Goal: Task Accomplishment & Management: Complete application form

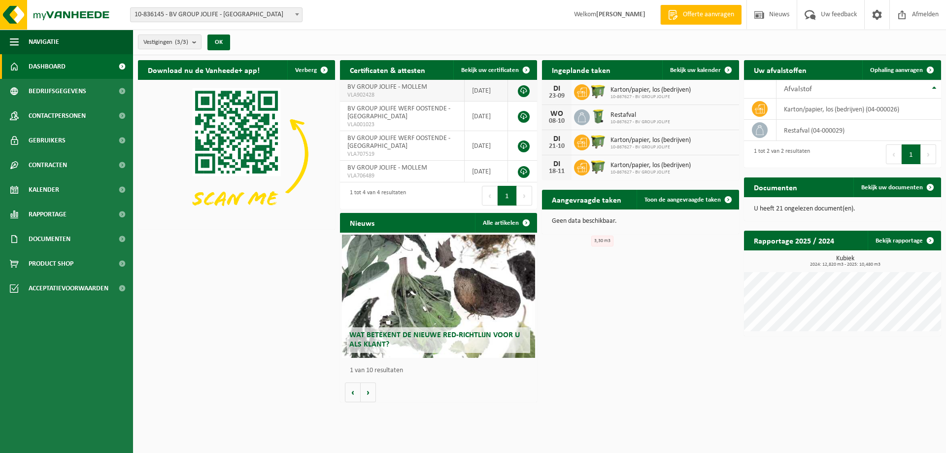
click at [522, 91] on link at bounding box center [524, 91] width 12 height 12
click at [897, 186] on span "Bekijk uw documenten" at bounding box center [892, 187] width 62 height 6
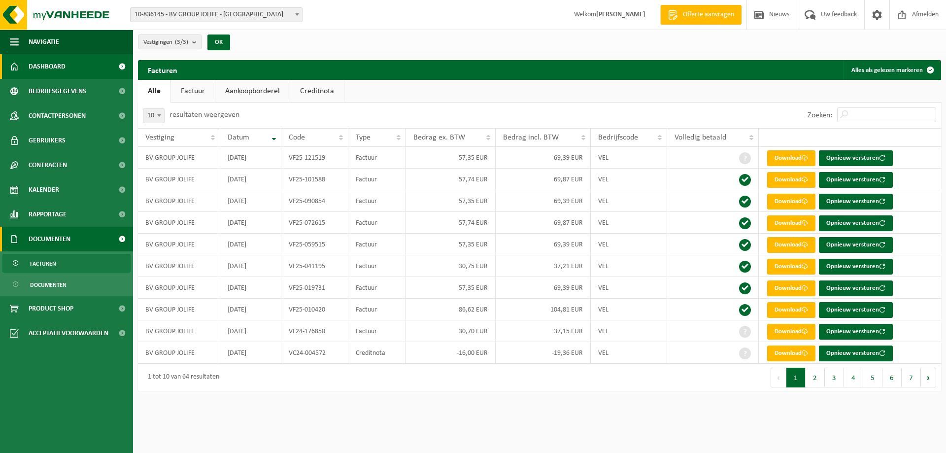
click at [60, 68] on span "Dashboard" at bounding box center [47, 66] width 37 height 25
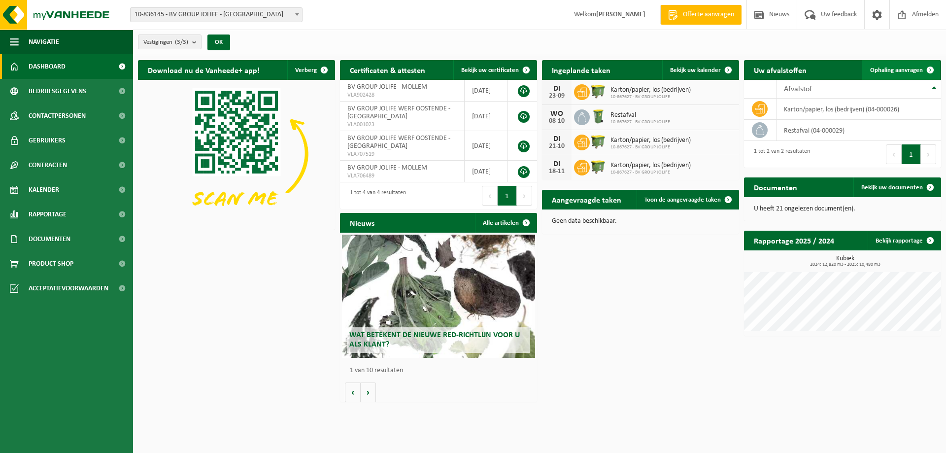
click at [903, 72] on span "Ophaling aanvragen" at bounding box center [896, 70] width 53 height 6
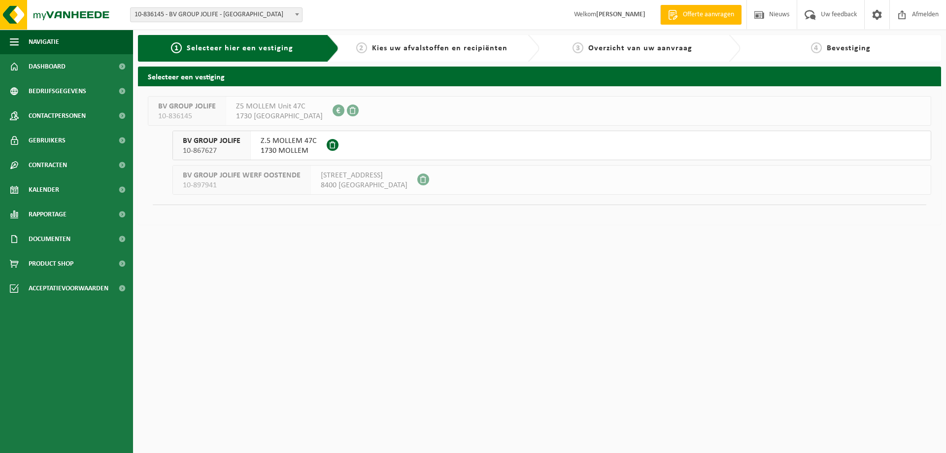
click at [297, 145] on span "Z.5 MOLLEM 47C" at bounding box center [289, 141] width 56 height 10
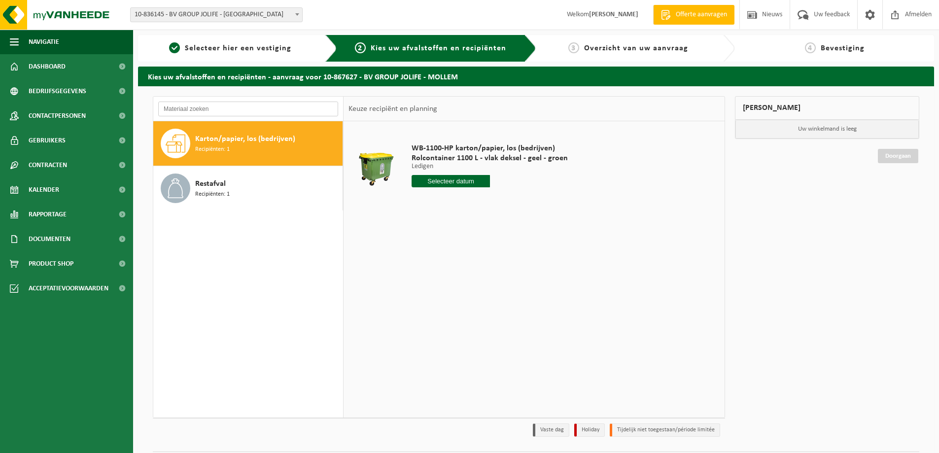
click at [231, 106] on input "text" at bounding box center [248, 109] width 180 height 15
type input "a"
type input "o"
drag, startPoint x: 174, startPoint y: 107, endPoint x: 125, endPoint y: 110, distance: 49.3
click at [125, 110] on div "Navigatie Offerte aanvragen Nieuws Uw feedback Afmelden Dashboard Bedrijfsgegev…" at bounding box center [469, 240] width 939 height 481
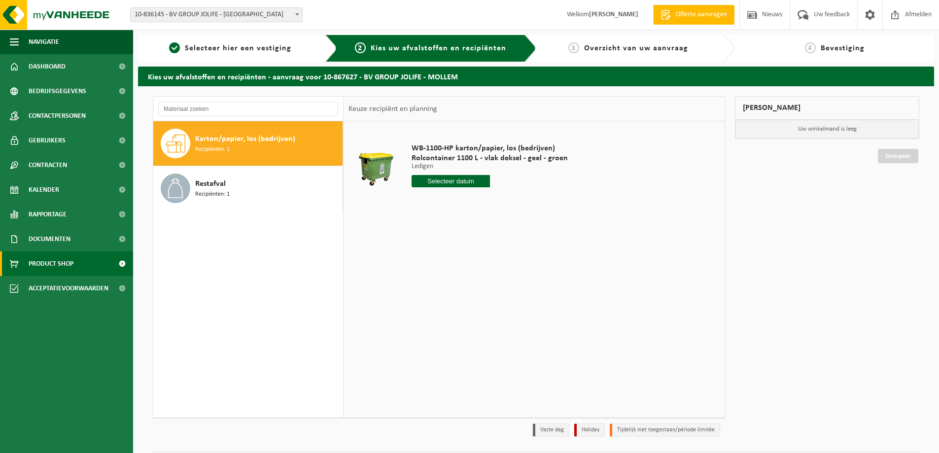
click at [77, 265] on link "Product Shop" at bounding box center [66, 263] width 133 height 25
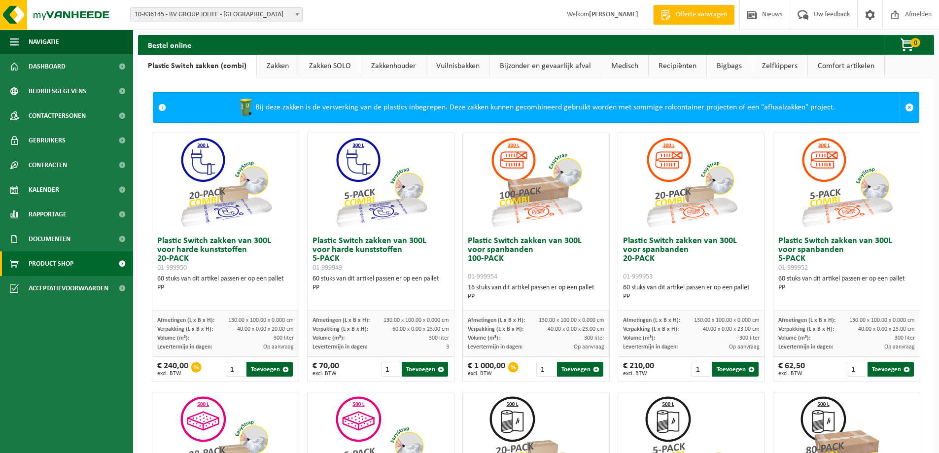
click at [560, 68] on link "Bijzonder en gevaarlijk afval" at bounding box center [545, 66] width 111 height 23
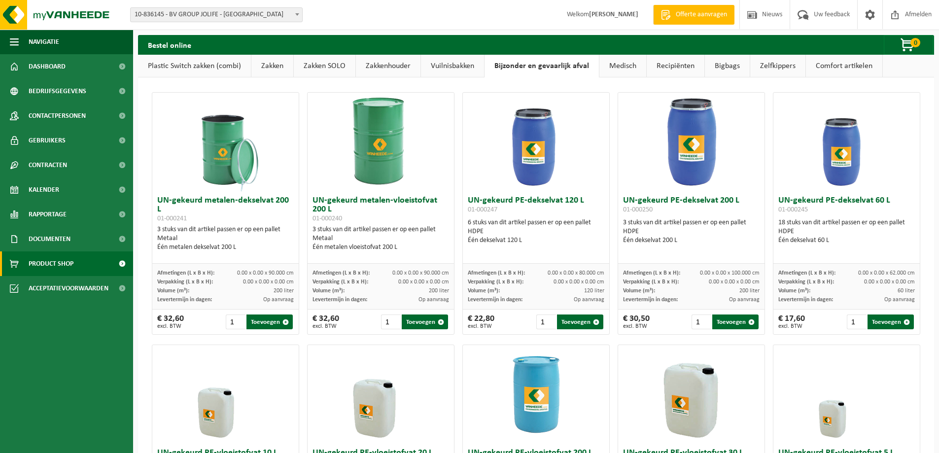
click at [662, 67] on link "Recipiënten" at bounding box center [675, 66] width 58 height 23
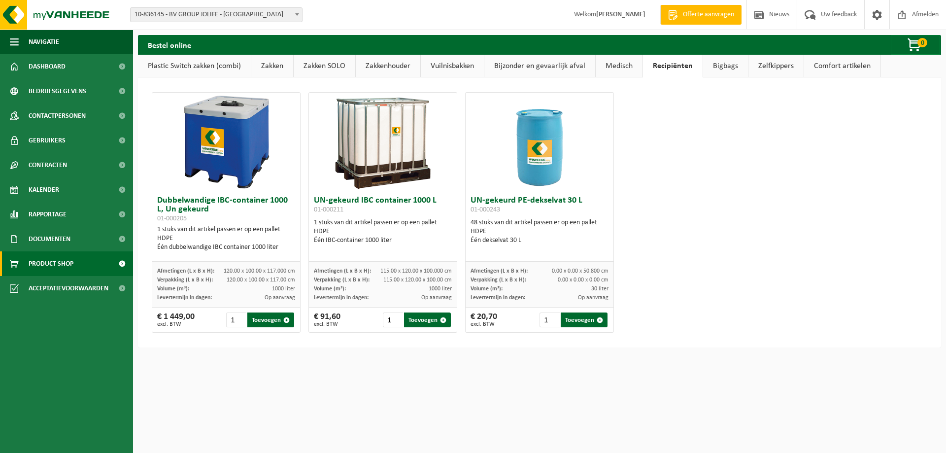
click at [739, 69] on link "Bigbags" at bounding box center [725, 66] width 45 height 23
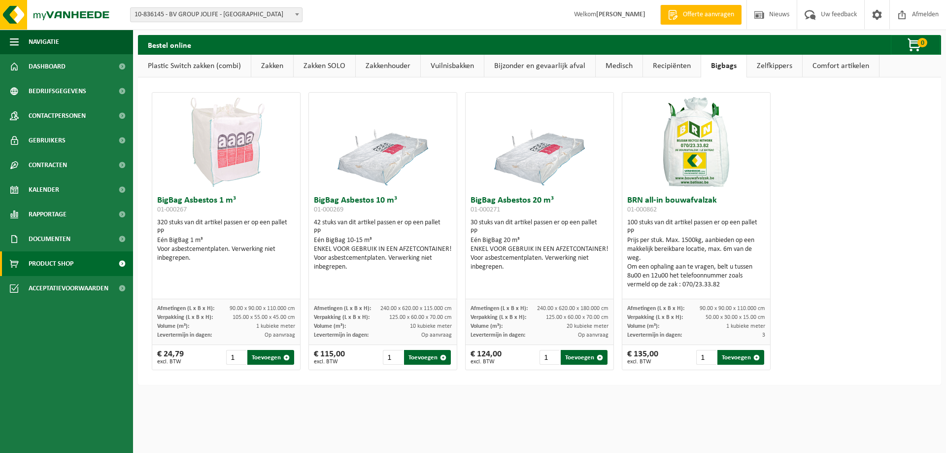
click at [781, 64] on link "Zelfkippers" at bounding box center [774, 66] width 55 height 23
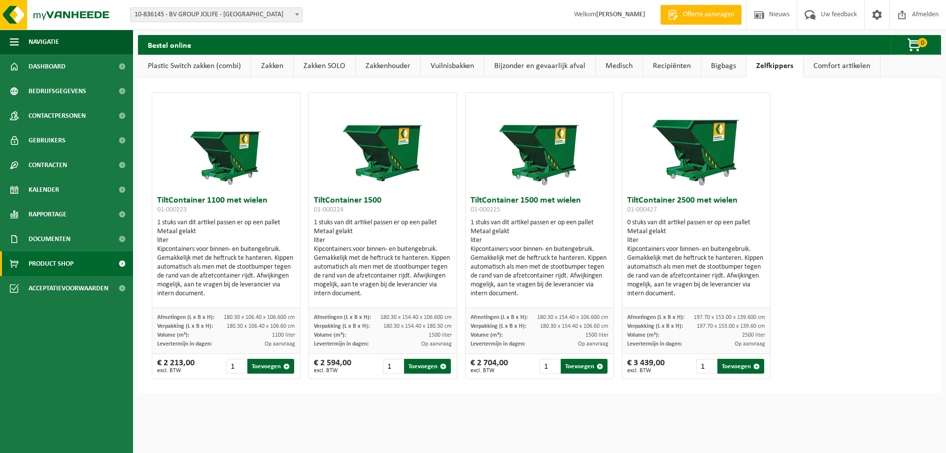
click at [839, 65] on link "Comfort artikelen" at bounding box center [842, 66] width 76 height 23
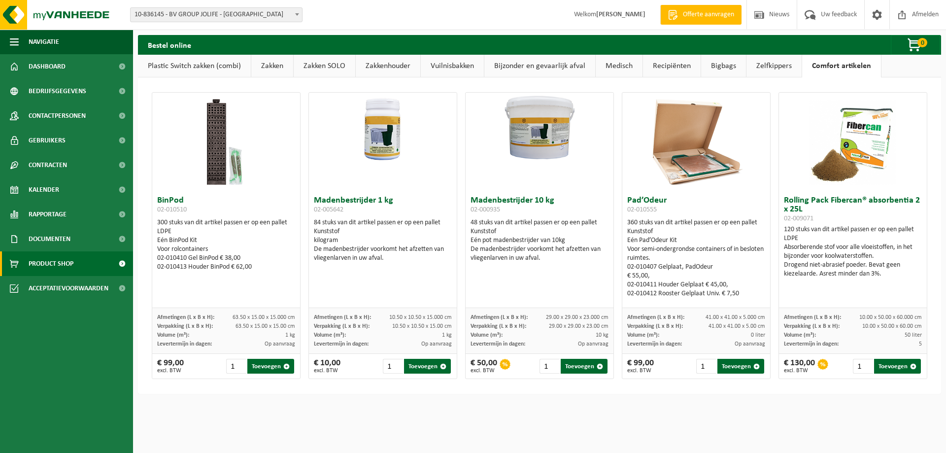
click at [266, 68] on link "Zakken" at bounding box center [272, 66] width 42 height 23
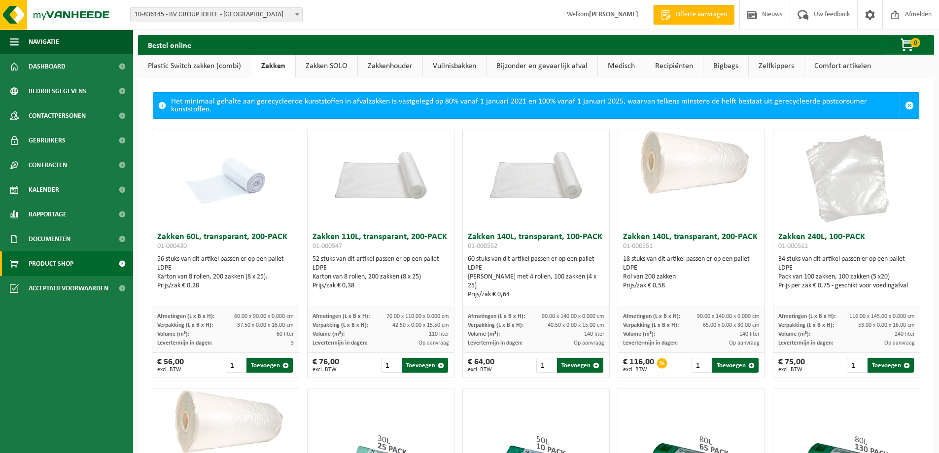
click at [219, 66] on link "Plastic Switch zakken (combi)" at bounding box center [194, 66] width 113 height 23
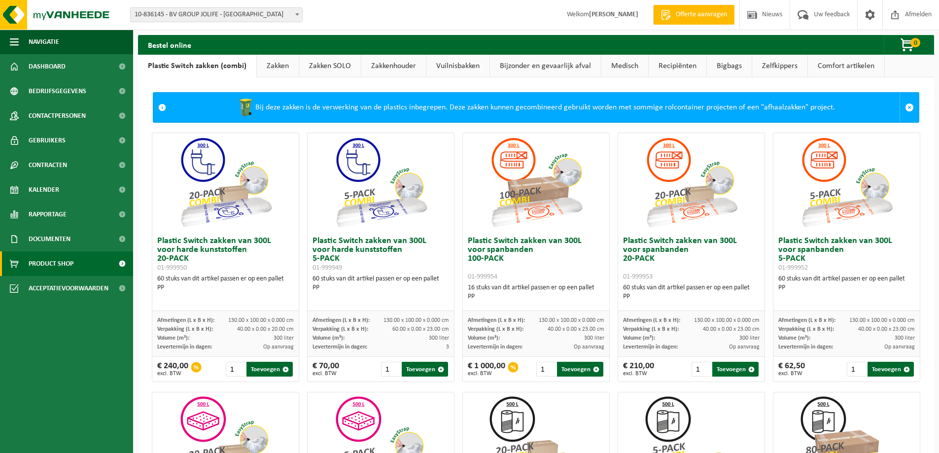
click at [500, 62] on link "Bijzonder en gevaarlijk afval" at bounding box center [545, 66] width 111 height 23
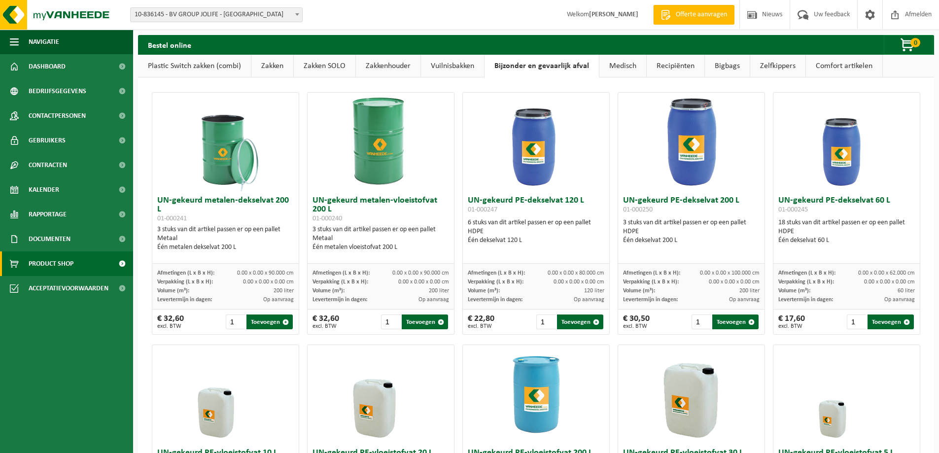
click at [632, 67] on link "Medisch" at bounding box center [622, 66] width 47 height 23
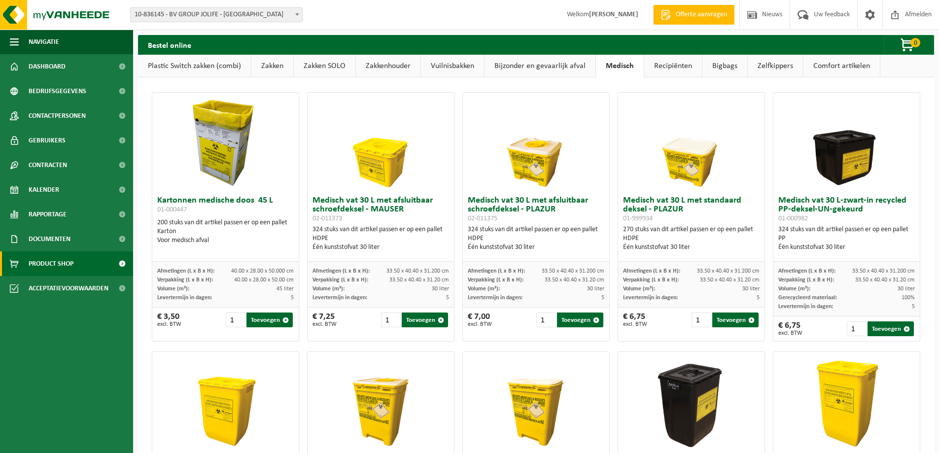
click at [666, 67] on link "Recipiënten" at bounding box center [673, 66] width 58 height 23
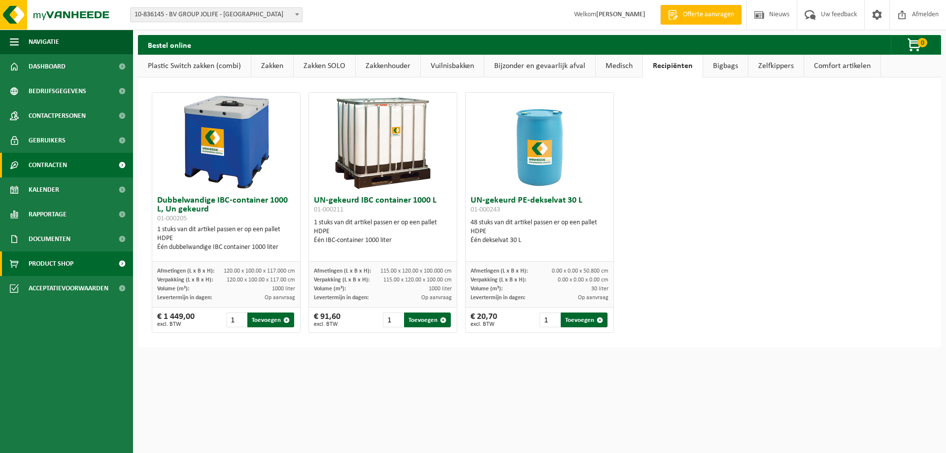
click at [67, 160] on span "Contracten" at bounding box center [48, 165] width 38 height 25
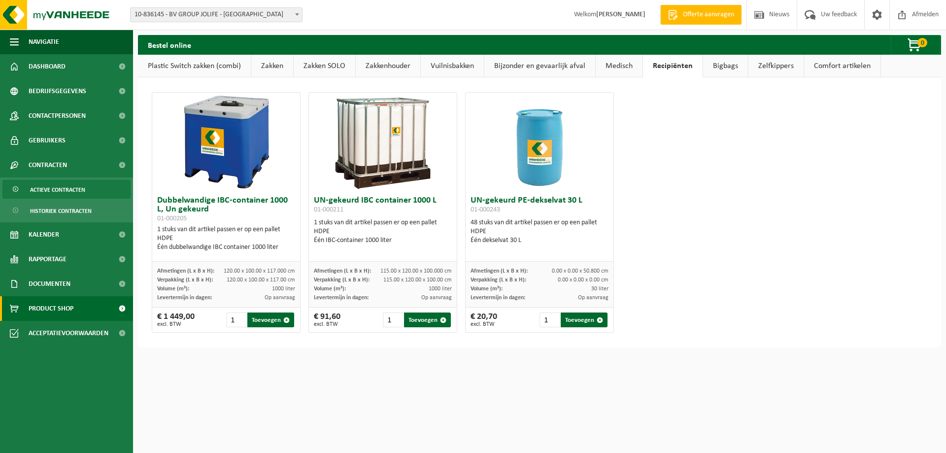
click at [80, 194] on span "Actieve contracten" at bounding box center [57, 189] width 55 height 19
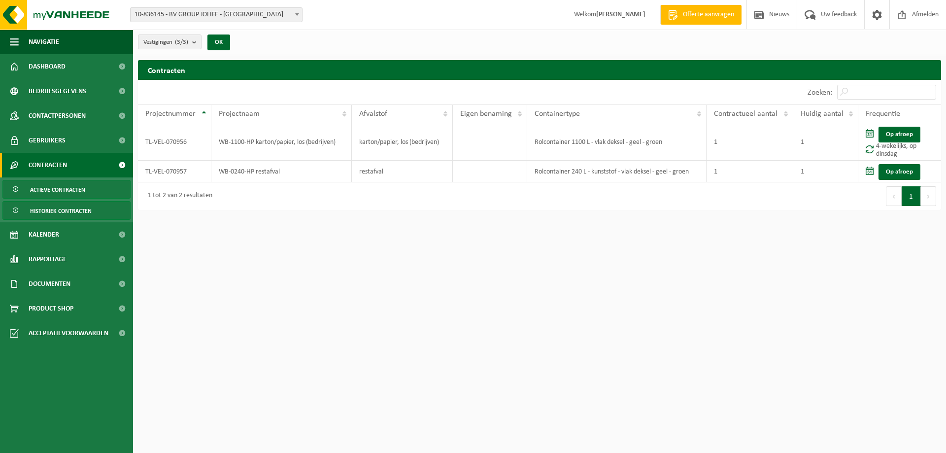
click at [71, 213] on span "Historiek contracten" at bounding box center [61, 211] width 62 height 19
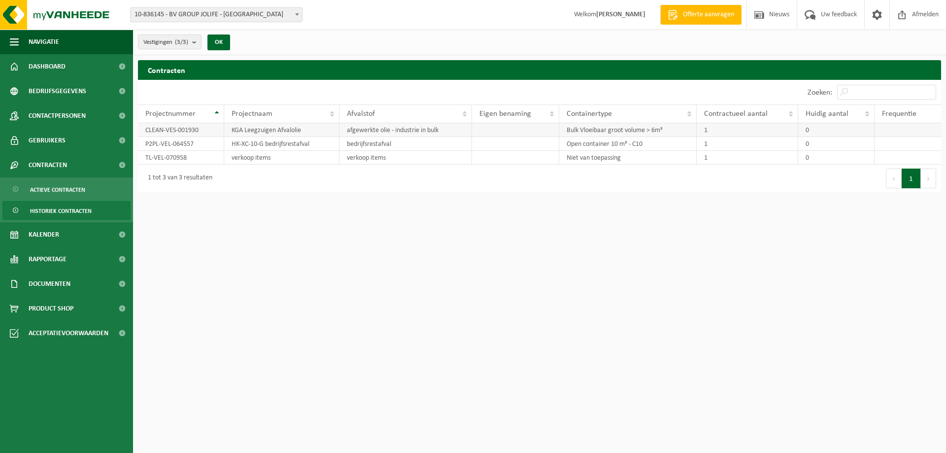
click at [178, 130] on td "CLEAN-VES-001930" at bounding box center [181, 130] width 86 height 14
click at [189, 129] on td "CLEAN-VES-001930" at bounding box center [181, 130] width 86 height 14
click at [238, 127] on td "KGA Leegzuigen Afvalolie" at bounding box center [281, 130] width 115 height 14
click at [399, 131] on td "afgewerkte olie - industrie in bulk" at bounding box center [405, 130] width 133 height 14
click at [172, 131] on td "CLEAN-VES-001930" at bounding box center [181, 130] width 86 height 14
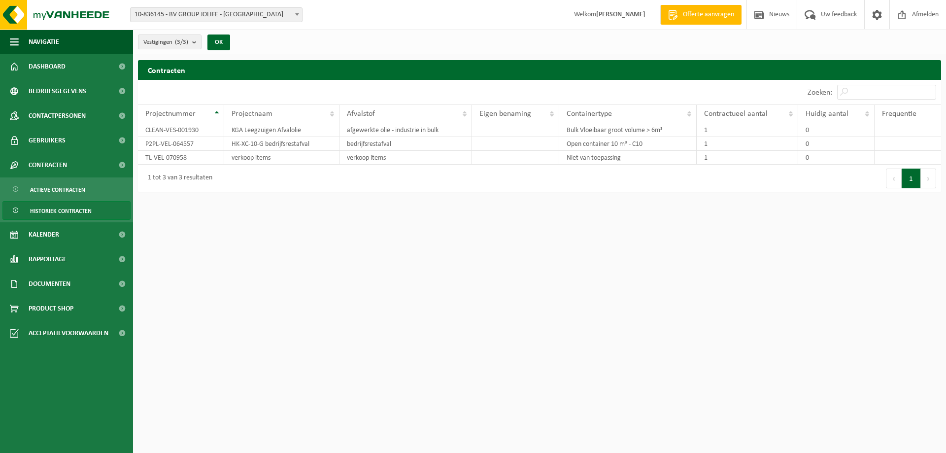
click at [715, 14] on span "Offerte aanvragen" at bounding box center [708, 15] width 56 height 10
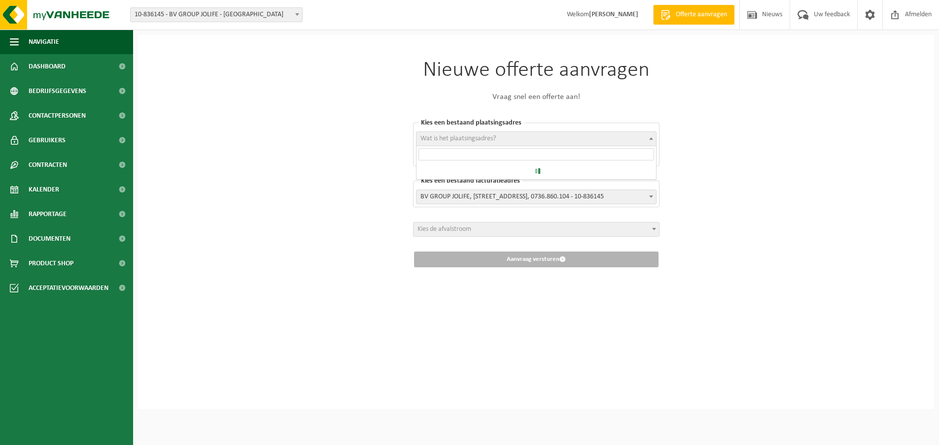
click at [494, 139] on span "Wat is het plaatsingsadres?" at bounding box center [457, 138] width 75 height 7
click at [494, 140] on span "Wat is het plaatsingsadres?" at bounding box center [457, 138] width 75 height 7
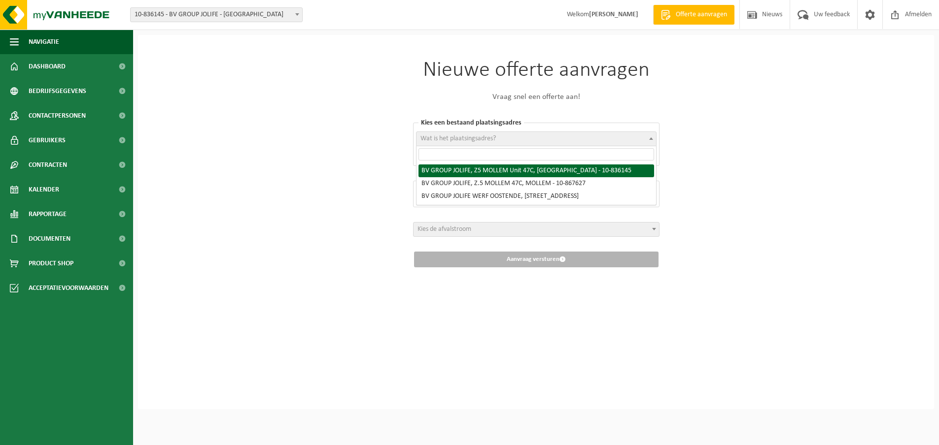
select select "90591"
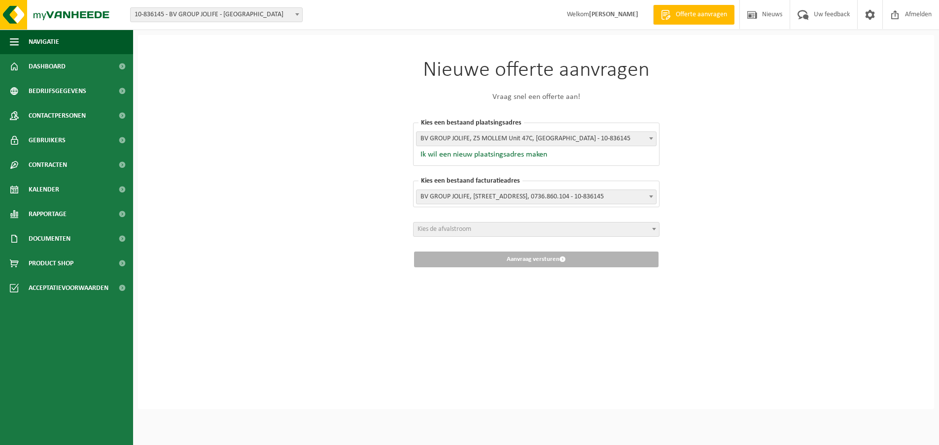
click at [459, 232] on span "Kies de afvalstroom" at bounding box center [444, 229] width 54 height 7
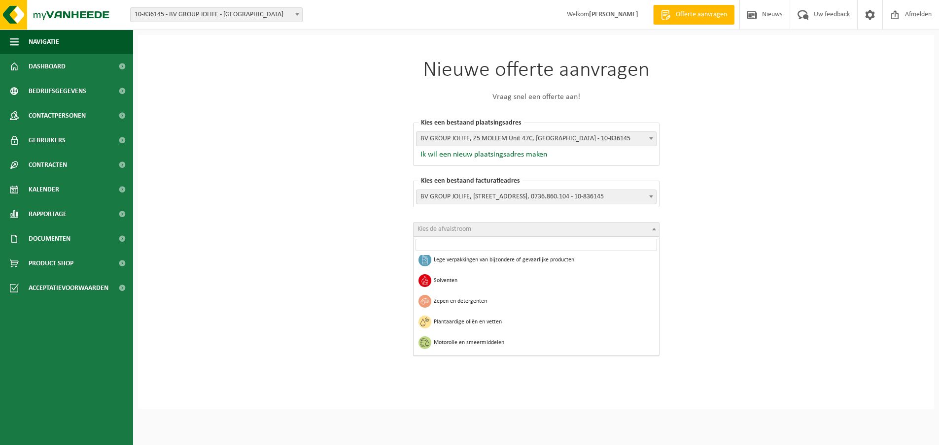
scroll to position [616, 0]
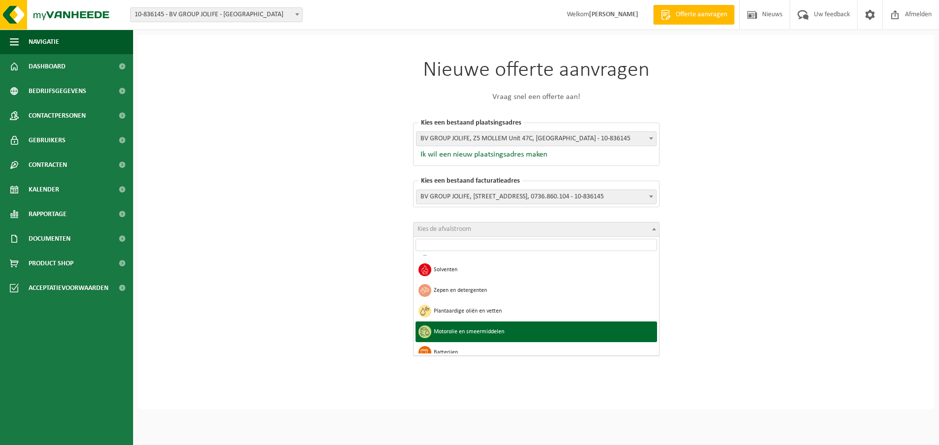
select select "30"
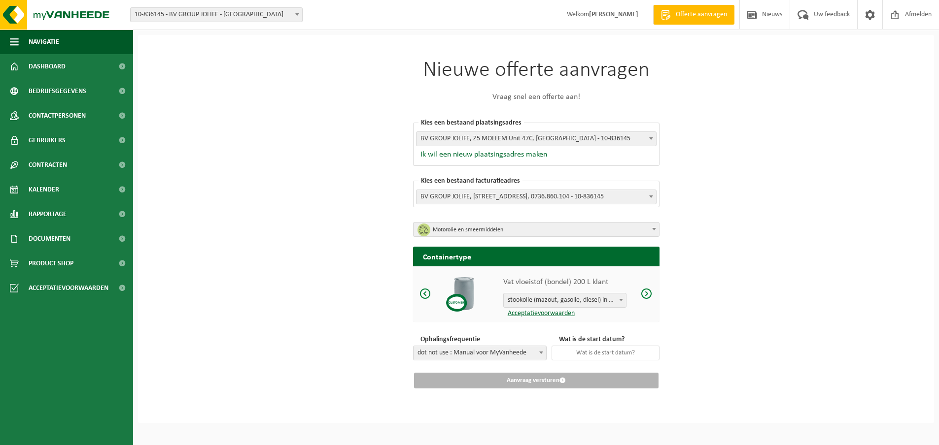
scroll to position [3, 0]
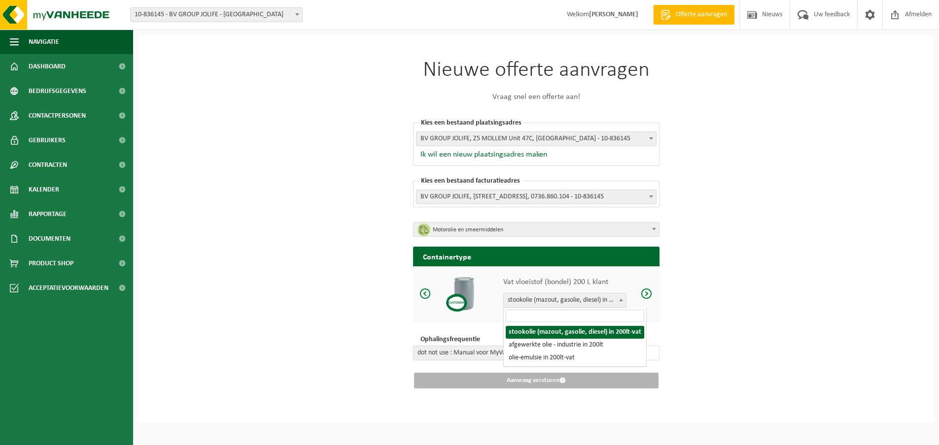
click at [561, 298] on span "stookolie (mazout, gasolie, diesel) in 200lt-vat" at bounding box center [565, 301] width 122 height 14
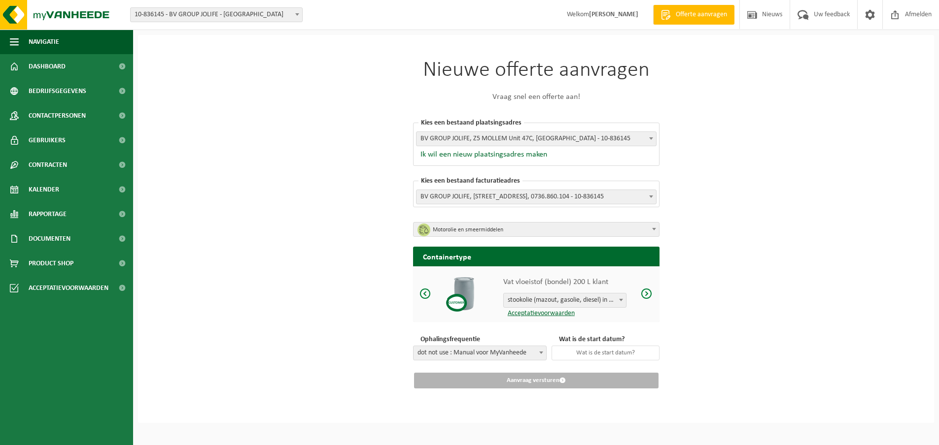
click at [561, 299] on span "stookolie (mazout, gasolie, diesel) in 200lt-vat" at bounding box center [565, 301] width 122 height 14
click at [645, 293] on span at bounding box center [647, 294] width 12 height 12
click at [583, 301] on span "olie-emulsie in IBC" at bounding box center [565, 301] width 122 height 14
click at [583, 299] on span "olie-emulsie in IBC" at bounding box center [565, 301] width 122 height 14
click at [458, 352] on span "dot not use : Manual voor MyVanheede" at bounding box center [479, 353] width 133 height 14
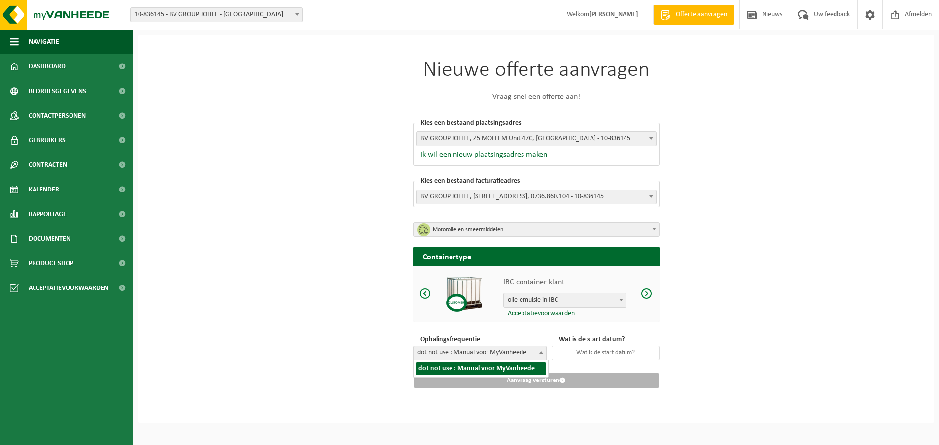
click at [458, 352] on span "dot not use : Manual voor MyVanheede" at bounding box center [479, 353] width 133 height 14
click at [597, 351] on input "text" at bounding box center [605, 353] width 108 height 15
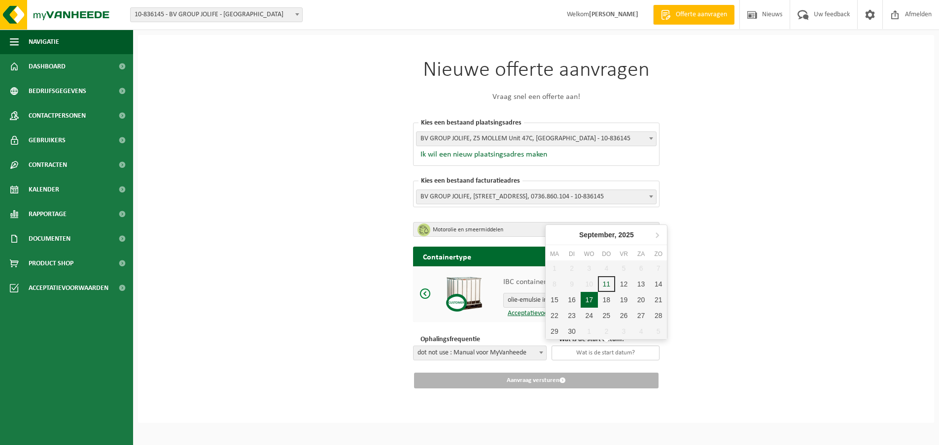
click at [588, 299] on div "17" at bounding box center [588, 300] width 17 height 16
type input "2025-09-17"
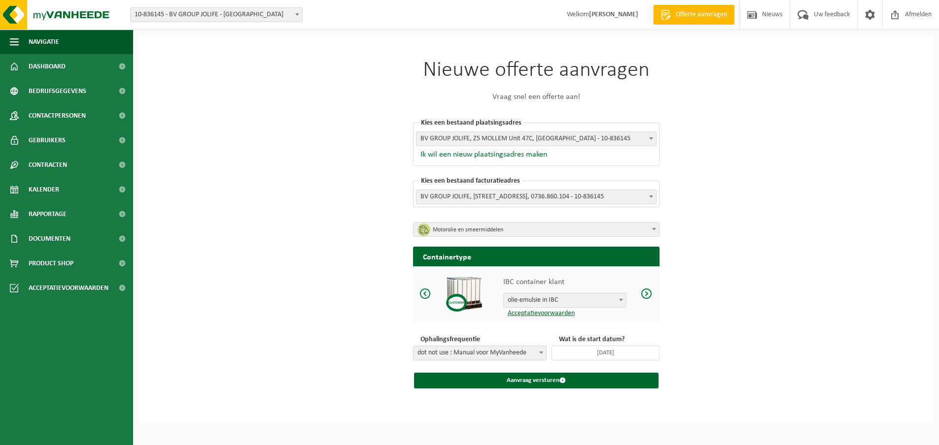
click at [515, 352] on span "dot not use : Manual voor MyVanheede" at bounding box center [479, 353] width 133 height 14
click at [609, 297] on span "olie-emulsie in IBC" at bounding box center [565, 301] width 122 height 14
click at [648, 288] on span at bounding box center [647, 294] width 12 height 12
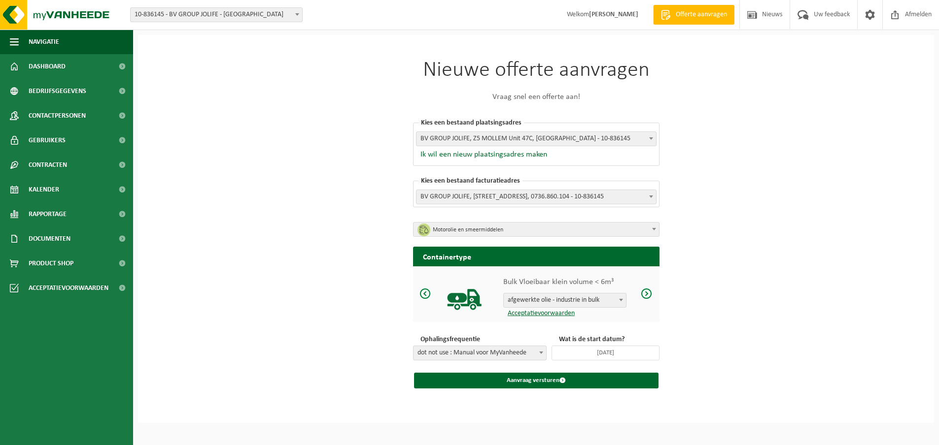
click at [425, 291] on span at bounding box center [425, 294] width 12 height 12
click at [646, 293] on span at bounding box center [647, 294] width 12 height 12
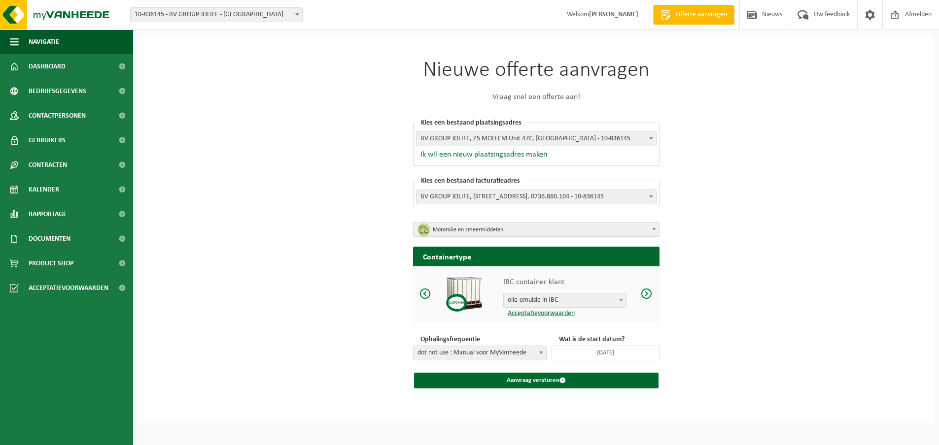
click at [646, 293] on span at bounding box center [647, 294] width 12 height 12
click at [600, 299] on span "afgewerkte olie - industrie in bulk" at bounding box center [565, 301] width 122 height 14
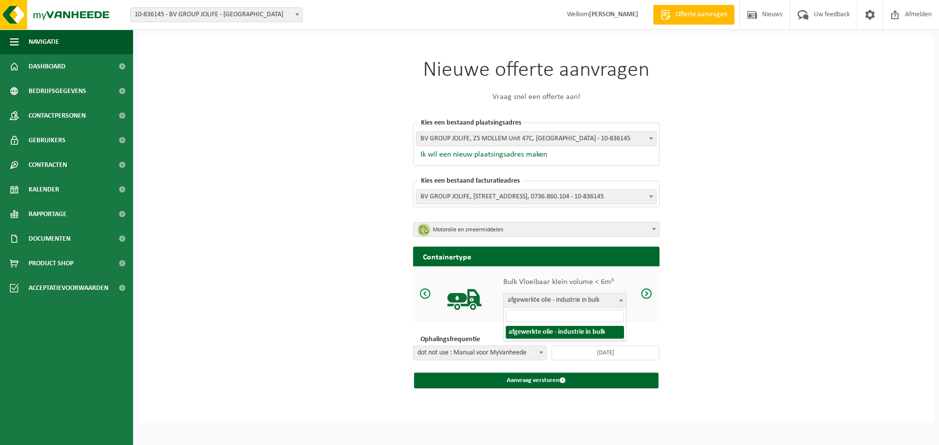
click at [600, 299] on span "afgewerkte olie - industrie in bulk" at bounding box center [565, 301] width 122 height 14
click at [425, 291] on span at bounding box center [425, 294] width 12 height 12
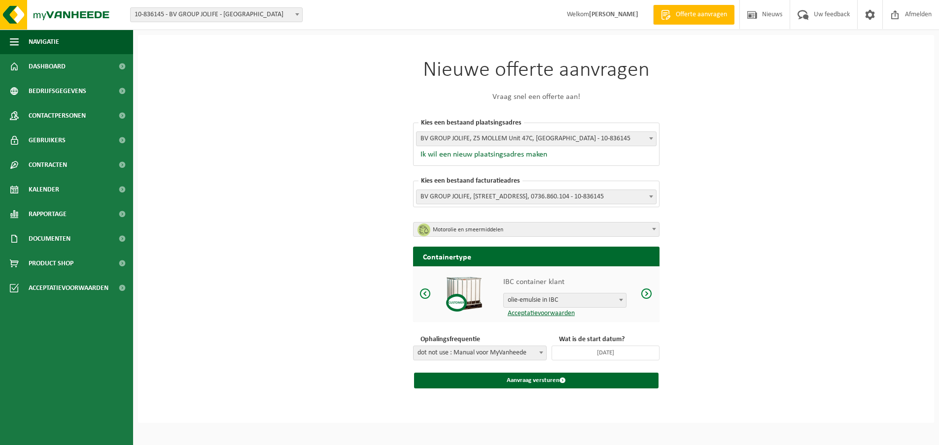
click at [647, 292] on span at bounding box center [647, 294] width 12 height 12
click at [422, 291] on span at bounding box center [425, 294] width 12 height 12
click at [567, 380] on button "Aanvraag versturen" at bounding box center [536, 381] width 244 height 16
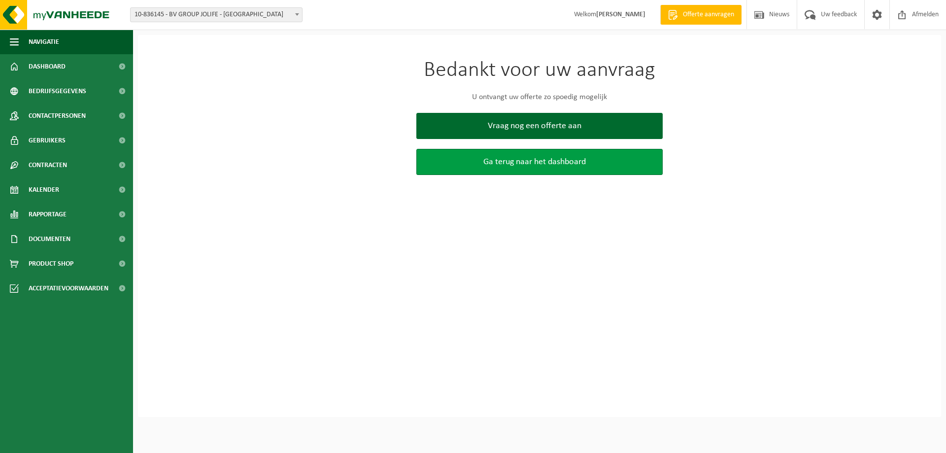
click at [530, 164] on span "Ga terug naar het dashboard" at bounding box center [534, 162] width 102 height 10
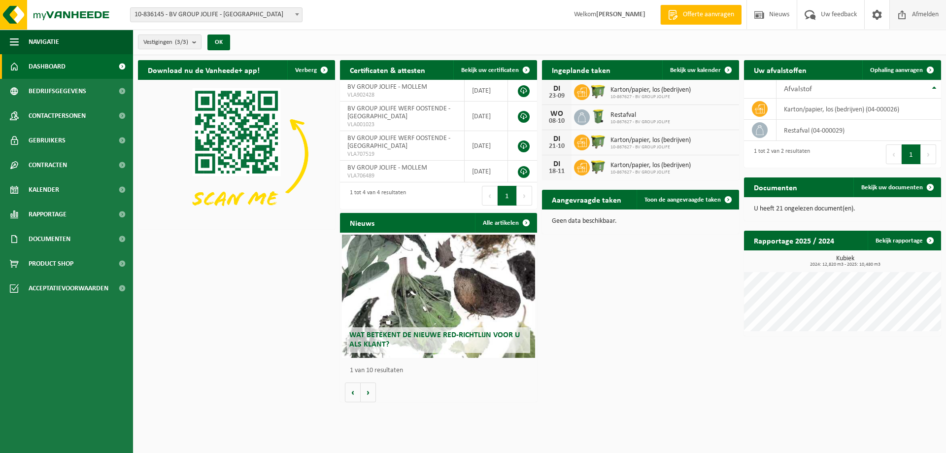
click at [920, 12] on span "Afmelden" at bounding box center [926, 14] width 32 height 29
